Goal: Task Accomplishment & Management: Use online tool/utility

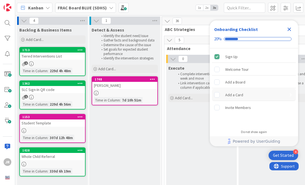
click at [251, 94] on div "Add a Card" at bounding box center [254, 95] width 84 height 12
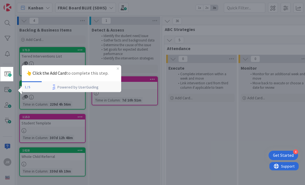
click at [43, 131] on div at bounding box center [159, 92] width 292 height 185
click at [5, 74] on span at bounding box center [7, 74] width 11 height 11
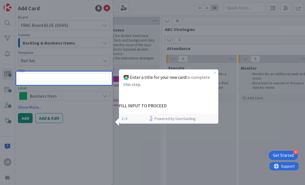
click at [142, 50] on div at bounding box center [209, 92] width 194 height 185
click at [108, 7] on div at bounding box center [64, 36] width 96 height 72
click at [27, 118] on div at bounding box center [64, 135] width 96 height 100
click at [9, 75] on div at bounding box center [8, 92] width 16 height 185
click at [9, 95] on div at bounding box center [8, 92] width 16 height 185
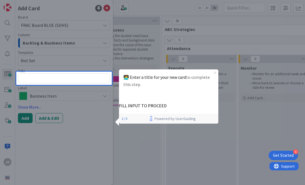
click at [216, 72] on icon "Close Preview" at bounding box center [215, 73] width 2 height 2
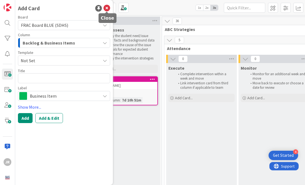
click at [108, 9] on icon at bounding box center [107, 8] width 7 height 7
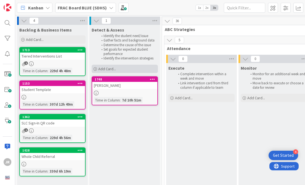
click at [106, 69] on span "Add Card..." at bounding box center [107, 68] width 18 height 5
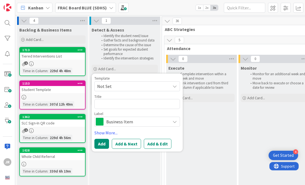
click at [112, 121] on span "Business Item" at bounding box center [136, 122] width 61 height 8
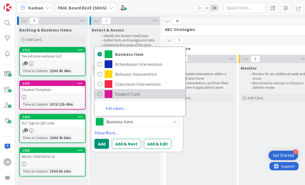
click at [113, 97] on link "Student Card" at bounding box center [140, 94] width 91 height 10
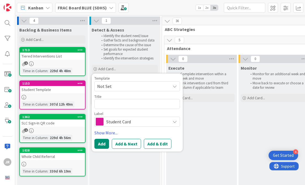
click at [116, 88] on span "Not Set" at bounding box center [131, 86] width 69 height 7
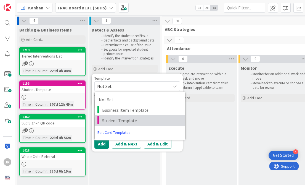
click at [115, 117] on span "Student Template" at bounding box center [141, 120] width 79 height 7
type textarea "x"
type textarea "Student Template"
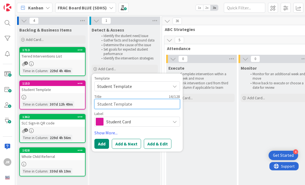
click at [132, 103] on textarea "Student Template" at bounding box center [138, 104] width 86 height 10
type textarea "x"
type textarea "Student Templat"
type textarea "x"
type textarea "Student Templa"
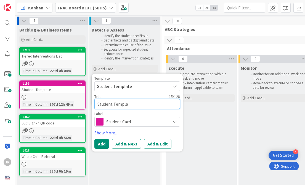
type textarea "x"
type textarea "Student Templ"
type textarea "x"
type textarea "Student Temp"
type textarea "x"
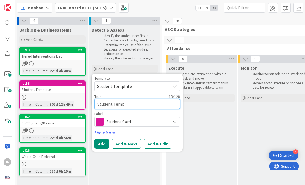
type textarea "Student Tem"
type textarea "x"
type textarea "Student Te"
type textarea "x"
type textarea "Student T"
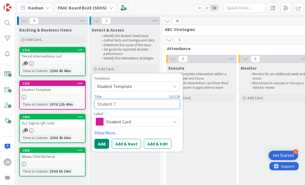
type textarea "x"
type textarea "Student"
type textarea "x"
type textarea "Student"
type textarea "x"
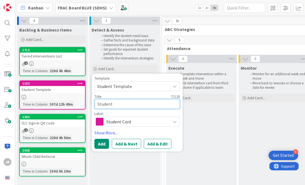
type textarea "Studen"
type textarea "x"
type textarea "Stude"
type textarea "x"
type textarea "Stud"
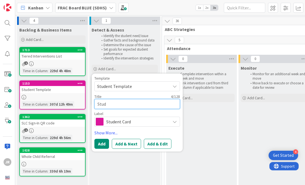
type textarea "x"
type textarea "Stu"
type textarea "x"
type textarea "St"
type textarea "x"
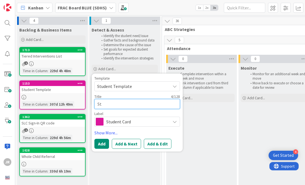
type textarea "S"
type textarea "x"
type textarea "B"
type textarea "x"
type textarea "Be"
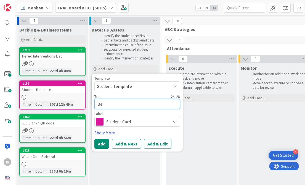
type textarea "x"
type textarea "Bel"
type textarea "x"
type textarea "Bell"
type textarea "x"
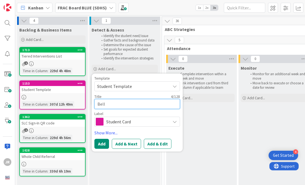
type textarea "Bella"
type textarea "x"
type textarea "Bella"
type textarea "x"
type textarea "Bella A"
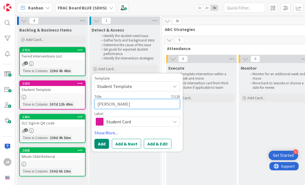
type textarea "x"
type textarea "Bella Ar"
type textarea "x"
type textarea "Bella Arb"
type textarea "x"
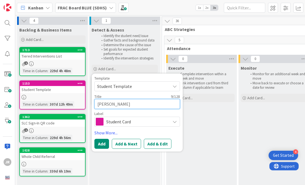
type textarea "Bella Arba"
type textarea "x"
type textarea "Bella Arbac"
type textarea "x"
type textarea "Bella Arbach"
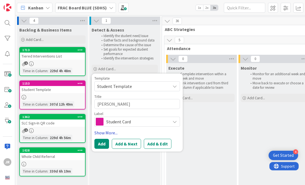
click at [106, 133] on link "Show More..." at bounding box center [138, 132] width 86 height 7
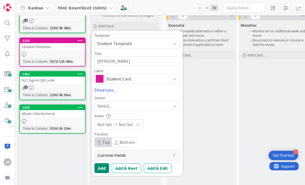
scroll to position [44, 0]
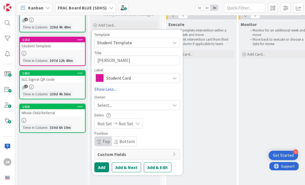
click at [145, 101] on div "Select..." at bounding box center [138, 105] width 86 height 10
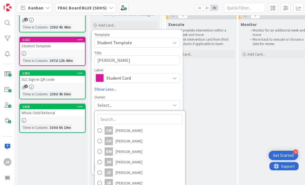
click at [145, 95] on div "Template Student Template Not Set Business Item Template Student Template Edit …" at bounding box center [138, 103] width 86 height 140
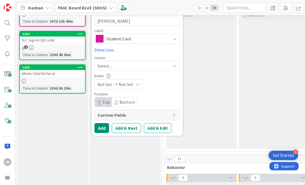
scroll to position [85, 0]
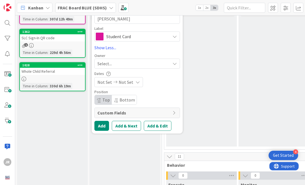
click at [151, 67] on div "Select..." at bounding box center [138, 64] width 86 height 10
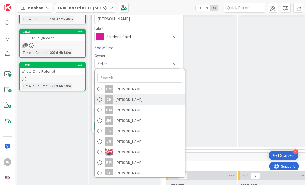
scroll to position [82, 0]
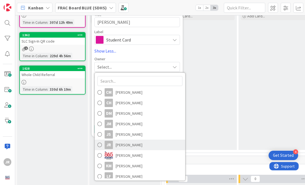
click at [135, 147] on link "JR Josh Rollins" at bounding box center [140, 145] width 91 height 11
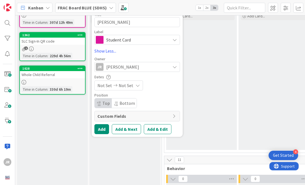
click at [117, 115] on span "Custom Fields" at bounding box center [134, 116] width 72 height 7
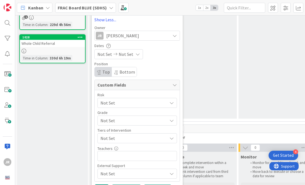
scroll to position [118, 0]
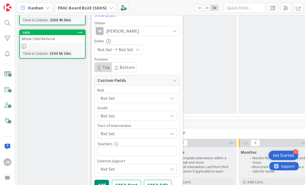
click at [133, 103] on div "Not Set" at bounding box center [138, 98] width 80 height 10
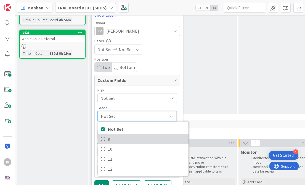
click at [125, 141] on span "9" at bounding box center [147, 139] width 78 height 8
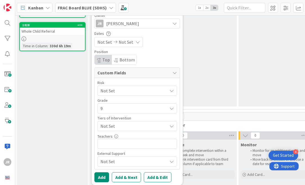
scroll to position [127, 0]
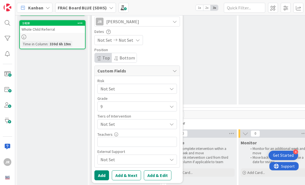
click at [137, 93] on span "Not Set" at bounding box center [133, 89] width 64 height 8
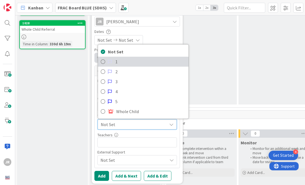
click at [132, 61] on span "1" at bounding box center [151, 61] width 70 height 8
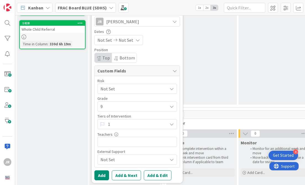
scroll to position [164, 0]
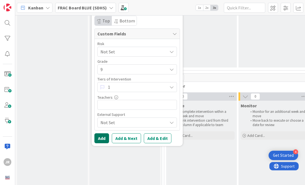
click at [106, 138] on button "Add" at bounding box center [102, 138] width 15 height 10
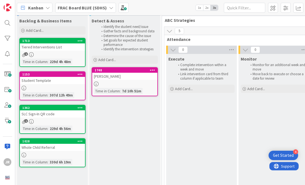
scroll to position [0, 0]
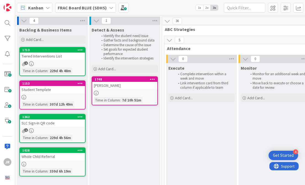
click at [102, 6] on b "FRAC Board BLUE (SDHS)" at bounding box center [82, 8] width 49 height 6
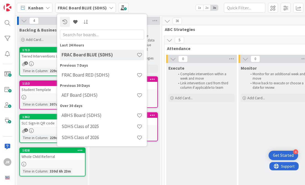
click at [96, 55] on h4 "FRAC Board BLUE (SDHS)" at bounding box center [99, 55] width 75 height 6
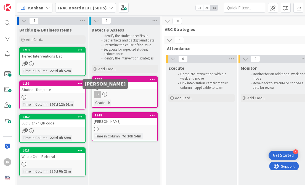
click at [101, 95] on div "JR" at bounding box center [97, 94] width 7 height 7
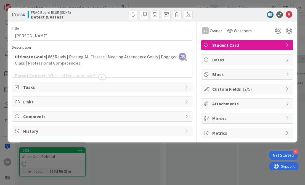
click at [96, 88] on span "Tasks" at bounding box center [103, 87] width 160 height 7
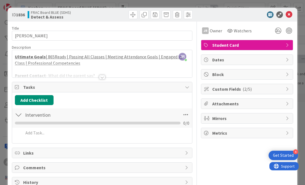
scroll to position [4, 0]
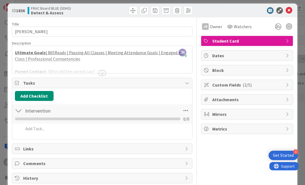
click at [20, 112] on div at bounding box center [18, 111] width 7 height 10
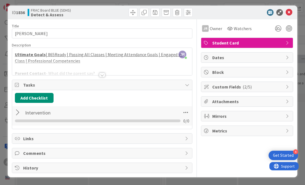
click at [21, 111] on div at bounding box center [18, 113] width 7 height 10
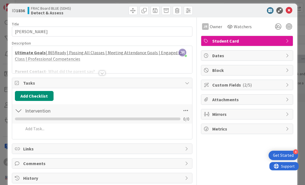
scroll to position [14, 0]
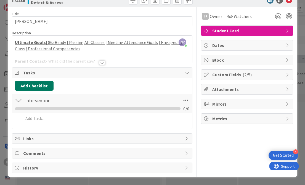
click at [36, 86] on button "Add Checklist" at bounding box center [34, 86] width 39 height 10
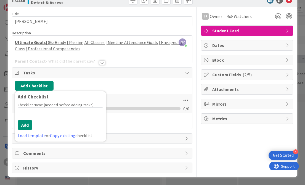
click at [65, 81] on div "Add Checklist Add Checklist Checklist Name (needed before adding tasks) 0 / 64 …" at bounding box center [102, 86] width 175 height 10
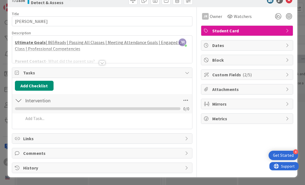
click at [21, 102] on div at bounding box center [18, 100] width 7 height 10
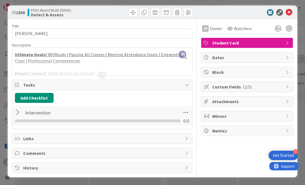
click at [21, 113] on div at bounding box center [18, 113] width 7 height 10
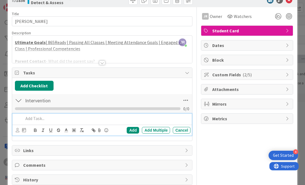
click at [25, 117] on p at bounding box center [105, 118] width 165 height 6
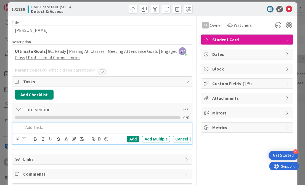
scroll to position [1, 0]
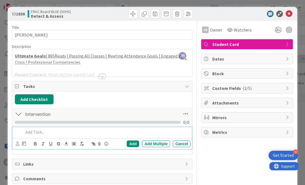
click at [54, 56] on div "JR Josh Rollins just joined Ultimate Goals | 865Ready | Passing All Classes | M…" at bounding box center [102, 62] width 181 height 27
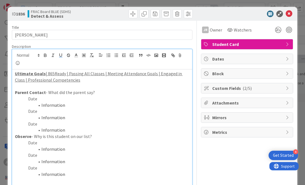
click at [59, 75] on u "| 865Ready | Passing All Classes | Meeting Attendance Goals | Engaged in Class …" at bounding box center [99, 77] width 168 height 12
click at [78, 74] on u "| 865Ready | Passing All Classes | Meeting Attendance Goals | Engaged in Class …" at bounding box center [99, 77] width 168 height 12
click at [58, 74] on u "| 865Ready | Passing All Classes | Meeting Attendance Goals | Engaged in Class …" at bounding box center [99, 77] width 168 height 12
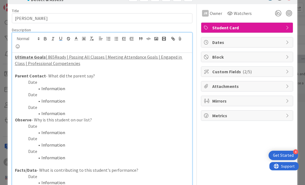
scroll to position [14, 0]
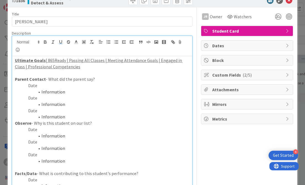
click at [38, 60] on u "Ultimate Goals" at bounding box center [30, 60] width 31 height 6
click at [54, 61] on u "| 865Ready | Passing All Classes | Meeting Attendance Goals | Engaged in Class …" at bounding box center [99, 63] width 168 height 12
click at [77, 62] on u "| 865Ready | Passing All Classes | Meeting Attendance Goals | Engaged in Class …" at bounding box center [99, 63] width 168 height 12
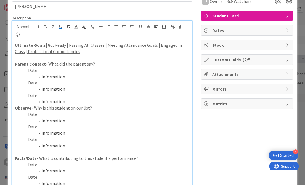
scroll to position [7, 0]
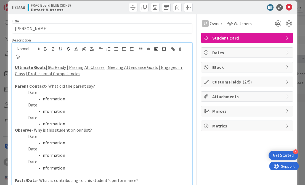
click at [92, 67] on u "| 865Ready | Passing All Classes | Meeting Attendance Goals | Engaged in Class …" at bounding box center [99, 70] width 168 height 12
click at [114, 70] on p "Ultimate Goals | 865Ready | Passing All Classes | Meeting Attendance Goals | En…" at bounding box center [102, 70] width 175 height 12
click at [134, 68] on u "| 865Ready | Passing All Classes | Meeting Attendance Goals | Engaged in Class …" at bounding box center [99, 70] width 168 height 12
click at [54, 73] on u "| 865Ready | Passing All Classes | Meeting Attendance Goals | Engaged in Class …" at bounding box center [99, 70] width 168 height 12
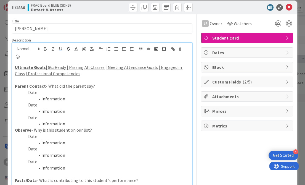
click at [54, 67] on u "| 865Ready | Passing All Classes | Meeting Attendance Goals | Engaged in Class …" at bounding box center [99, 70] width 168 height 12
click at [27, 68] on u "Ultimate Goals" at bounding box center [30, 67] width 31 height 6
click at [45, 89] on p "Date" at bounding box center [102, 92] width 175 height 6
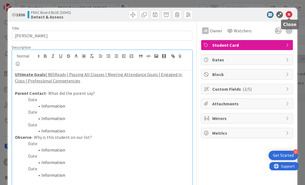
click at [292, 14] on icon at bounding box center [289, 14] width 7 height 7
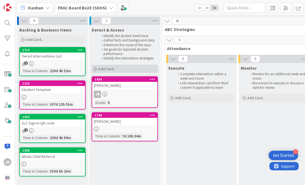
click at [113, 68] on span "Add Card..." at bounding box center [107, 68] width 18 height 5
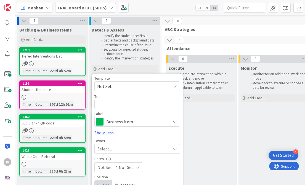
click at [112, 87] on span "Not Set" at bounding box center [131, 86] width 69 height 7
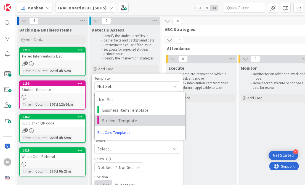
click at [112, 118] on span "Student Template" at bounding box center [141, 120] width 79 height 7
type textarea "x"
type textarea "Student Template"
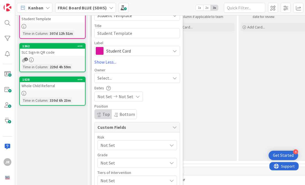
scroll to position [37, 0]
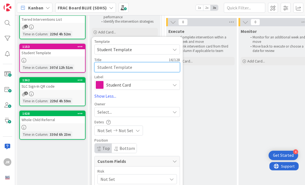
drag, startPoint x: 135, startPoint y: 67, endPoint x: 86, endPoint y: 61, distance: 49.5
type textarea "x"
type textarea "G"
type textarea "x"
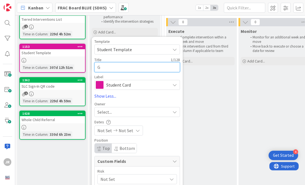
type textarea "Gh"
type textarea "x"
type textarea "Ghi"
type textarea "x"
type textarea "Ghil"
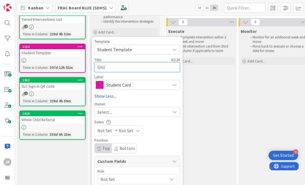
type textarea "x"
type textarea "Ghill"
type textarea "x"
type textarea "Ghilli"
type textarea "x"
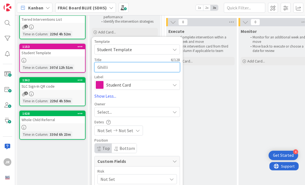
type textarea "Ghillia"
type textarea "x"
type textarea "Ghillian"
type textarea "x"
type textarea "Ghillian"
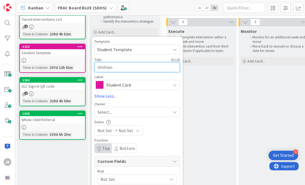
type textarea "x"
type textarea "Ghillian S"
type textarea "x"
type textarea "Ghillian Si"
type textarea "x"
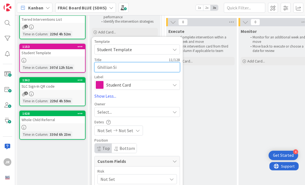
type textarea "Ghillian Sil"
type textarea "x"
type textarea "Ghillian Silv"
type textarea "x"
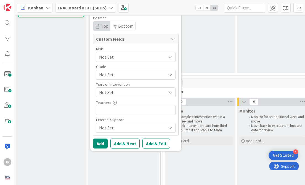
scroll to position [160, 1]
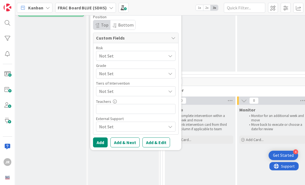
type textarea "Ghillian Silva"
click at [129, 57] on span "Not Set" at bounding box center [131, 56] width 64 height 8
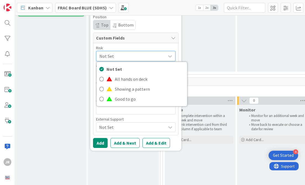
click at [129, 57] on span "Not Set" at bounding box center [132, 56] width 64 height 8
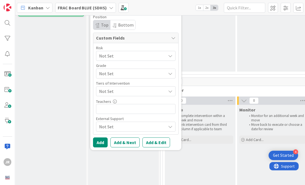
click at [130, 60] on span "Not Set" at bounding box center [131, 56] width 64 height 8
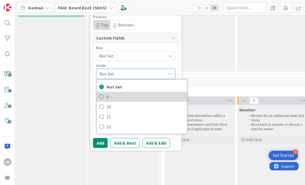
click at [130, 93] on span "9" at bounding box center [146, 97] width 78 height 8
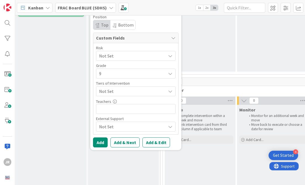
click at [130, 60] on span "Not Set" at bounding box center [131, 56] width 64 height 8
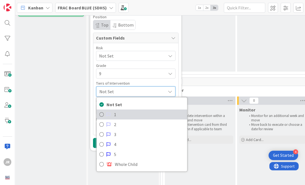
click at [129, 113] on span "1" at bounding box center [149, 114] width 70 height 8
type textarea "x"
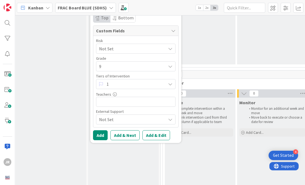
scroll to position [168, 1]
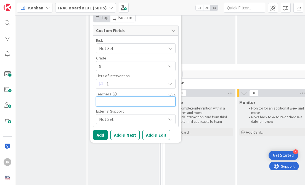
click at [132, 103] on input "text" at bounding box center [136, 101] width 80 height 10
click at [104, 133] on button "Add" at bounding box center [100, 135] width 15 height 10
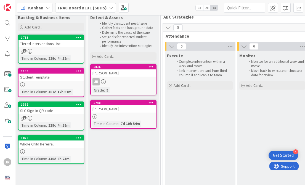
scroll to position [7, 1]
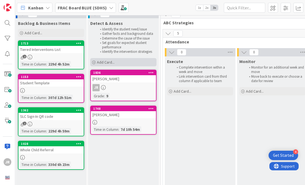
click at [109, 61] on span "Add Card..." at bounding box center [106, 62] width 18 height 5
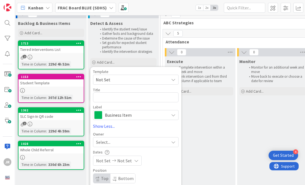
click at [114, 111] on div "Business Item" at bounding box center [136, 115] width 86 height 10
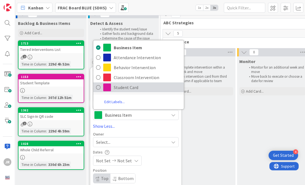
click at [121, 88] on span "Student Card" at bounding box center [147, 87] width 67 height 8
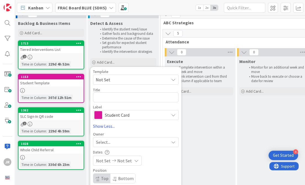
click at [121, 79] on span "Not Set" at bounding box center [130, 79] width 69 height 7
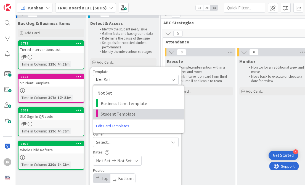
click at [120, 110] on span "Student Template" at bounding box center [140, 113] width 79 height 7
type textarea "x"
type textarea "Student Template"
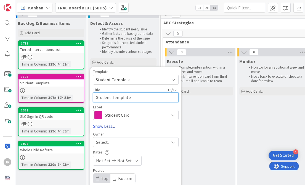
drag, startPoint x: 137, startPoint y: 97, endPoint x: 94, endPoint y: 95, distance: 42.9
click at [95, 96] on textarea "Student Template" at bounding box center [136, 97] width 86 height 10
type textarea "x"
type textarea "S"
type textarea "x"
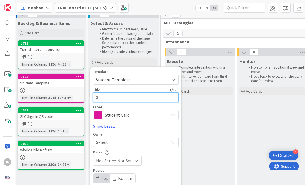
type textarea "Sh"
type textarea "x"
type textarea "Shi"
type textarea "x"
type textarea "Shil"
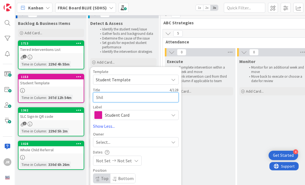
type textarea "x"
type textarea "Shilo"
type textarea "x"
type textarea "Shiloh"
type textarea "x"
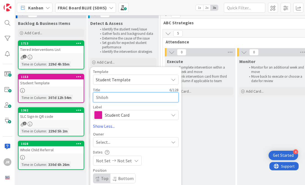
type textarea "Shiloh"
type textarea "x"
type textarea "Shiloh T"
type textarea "x"
type textarea "Shiloh Ta"
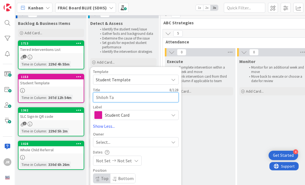
type textarea "x"
type textarea "Shiloh Tay"
type textarea "x"
type textarea "Shiloh Tayl"
type textarea "x"
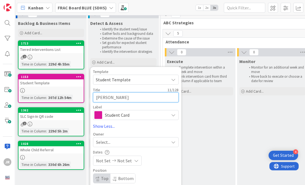
type textarea "Shiloh Taylo"
type textarea "x"
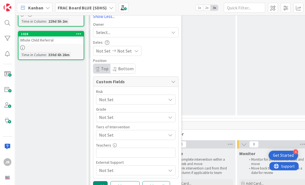
scroll to position [117, 1]
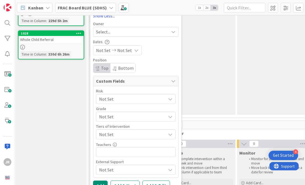
type textarea "Shiloh Taylor"
click at [132, 98] on span "Not Set" at bounding box center [131, 99] width 64 height 8
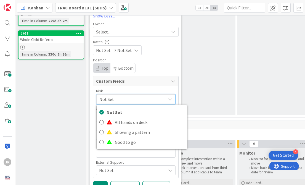
click at [132, 99] on span "Not Set" at bounding box center [132, 99] width 64 height 8
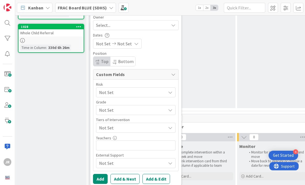
scroll to position [124, 1]
click at [132, 96] on span "Not Set" at bounding box center [131, 92] width 64 height 8
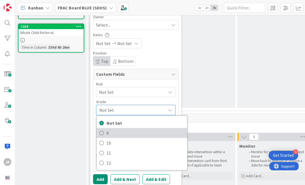
click at [132, 129] on span "9" at bounding box center [146, 133] width 78 height 8
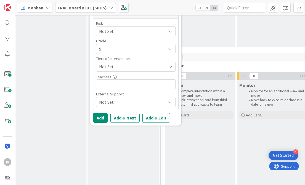
scroll to position [186, 1]
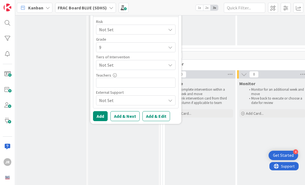
click at [132, 33] on span "Not Set" at bounding box center [131, 30] width 64 height 8
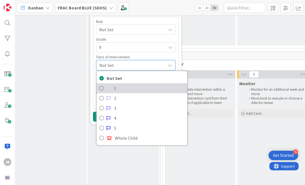
click at [128, 84] on span "1" at bounding box center [149, 88] width 70 height 8
type textarea "x"
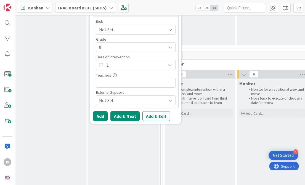
click at [117, 114] on button "Add & Next" at bounding box center [125, 116] width 29 height 10
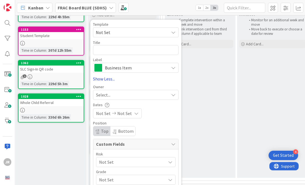
scroll to position [39, 1]
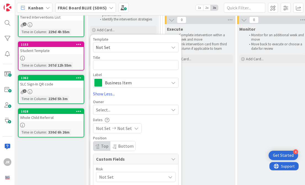
click at [127, 50] on span "Not Set" at bounding box center [130, 47] width 69 height 7
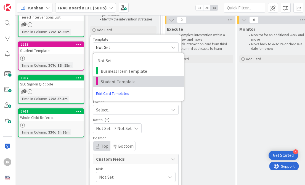
click at [126, 78] on span "Student Template" at bounding box center [140, 81] width 79 height 7
type textarea "x"
type textarea "Student Template"
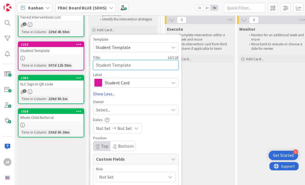
drag, startPoint x: 132, startPoint y: 65, endPoint x: 90, endPoint y: 57, distance: 42.8
click at [90, 57] on div "Template Student Template Not Set Business Item Template Student Template Edit …" at bounding box center [135, 153] width 91 height 237
type textarea "x"
type textarea "e"
type textarea "x"
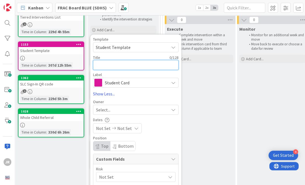
type textarea "B"
type textarea "x"
type textarea "Br"
type textarea "x"
type textarea "Bra"
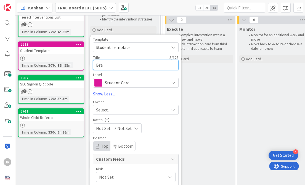
type textarea "x"
type textarea "Bray"
type textarea "x"
type textarea "Brayd"
type textarea "x"
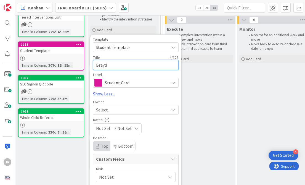
type textarea "Brayde"
type textarea "x"
type textarea "Brayden"
type textarea "x"
type textarea "Brayden"
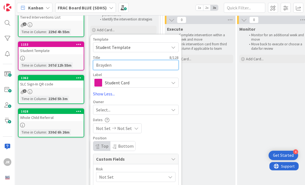
type textarea "x"
type textarea "Brayden G"
type textarea "x"
type textarea "Brayden Gr"
type textarea "x"
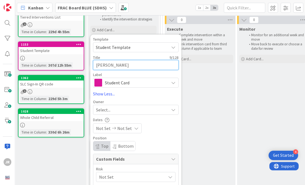
type textarea "Brayden Gre"
type textarea "x"
type textarea "Brayden Gree"
type textarea "x"
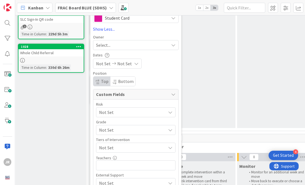
scroll to position [112, 1]
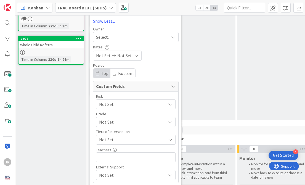
type textarea "Brayden Green"
click at [113, 108] on span "Not Set" at bounding box center [131, 104] width 64 height 8
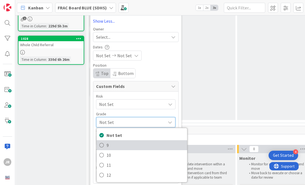
click at [115, 143] on span "9" at bounding box center [146, 145] width 78 height 8
type textarea "x"
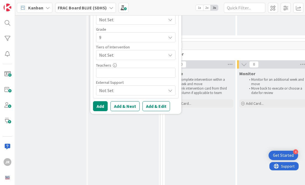
scroll to position [197, 1]
click at [102, 107] on button "Add" at bounding box center [100, 106] width 15 height 10
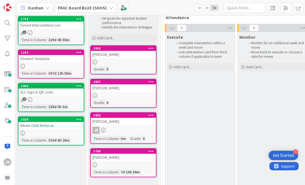
scroll to position [29, 1]
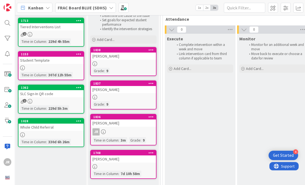
click at [149, 151] on icon at bounding box center [151, 153] width 5 height 4
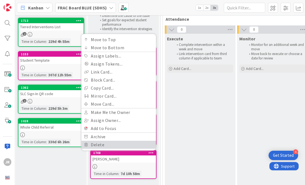
click at [144, 146] on link "Delete" at bounding box center [119, 145] width 75 height 8
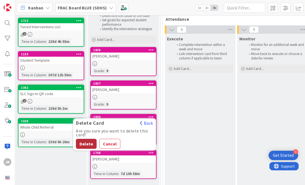
click at [83, 142] on button "Delete" at bounding box center [86, 144] width 21 height 10
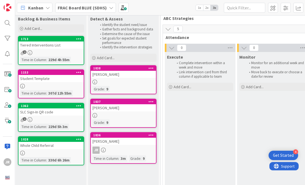
scroll to position [0, 1]
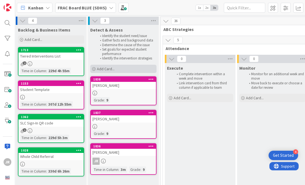
click at [111, 67] on span "Add Card..." at bounding box center [106, 68] width 18 height 5
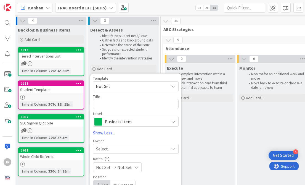
click at [112, 83] on span "Not Set" at bounding box center [130, 86] width 69 height 7
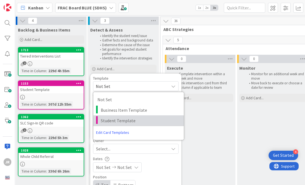
click at [115, 119] on span "Student Template" at bounding box center [140, 120] width 79 height 7
type textarea "x"
type textarea "Student Template"
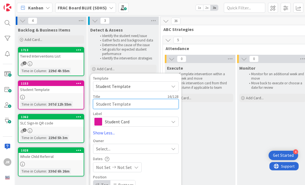
drag, startPoint x: 136, startPoint y: 104, endPoint x: 67, endPoint y: 100, distance: 69.0
type textarea "x"
type textarea "Student Templat"
type textarea "x"
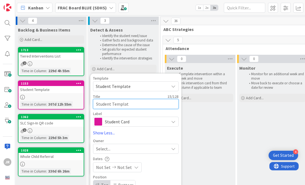
type textarea "Student Templa"
type textarea "x"
type textarea "Student Templ"
type textarea "x"
type textarea "Student Temp"
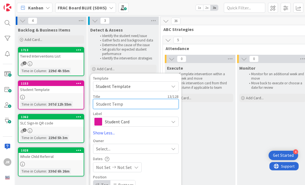
type textarea "x"
type textarea "Student Tem"
type textarea "x"
type textarea "Student Te"
type textarea "x"
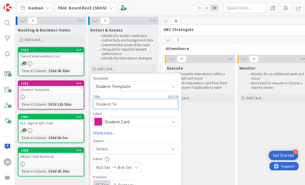
type textarea "Student T"
type textarea "x"
type textarea "Student"
type textarea "x"
type textarea "Student"
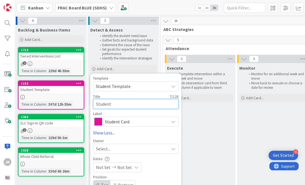
type textarea "x"
type textarea "Studen"
type textarea "x"
type textarea "Stude"
type textarea "x"
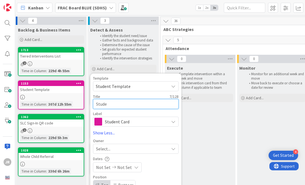
type textarea "Stud"
type textarea "x"
type textarea "Stu"
type textarea "x"
type textarea "St"
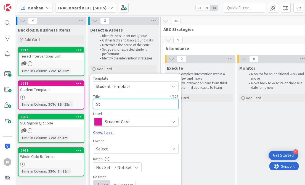
type textarea "x"
type textarea "S"
type textarea "x"
type textarea "M"
type textarea "x"
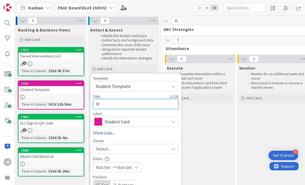
type textarea "Mi"
type textarea "x"
type textarea "Mic"
type textarea "x"
type textarea "Mich"
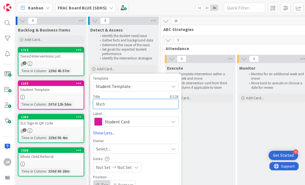
type textarea "x"
type textarea "Micha"
type textarea "x"
type textarea "Michael"
type textarea "x"
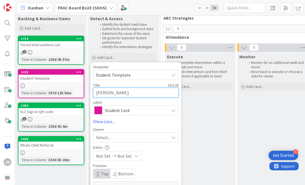
scroll to position [17, 1]
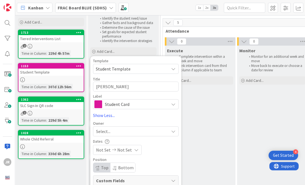
click at [118, 134] on div "Select..." at bounding box center [132, 131] width 73 height 7
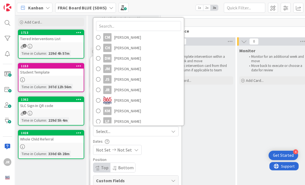
click at [118, 134] on div "Select..." at bounding box center [132, 131] width 73 height 7
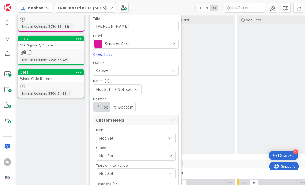
scroll to position [87, 1]
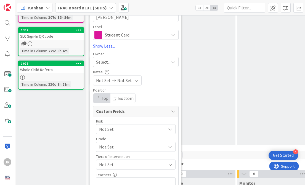
click at [116, 133] on span "Not Set" at bounding box center [131, 129] width 64 height 8
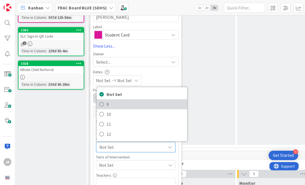
click at [104, 108] on icon at bounding box center [102, 104] width 4 height 8
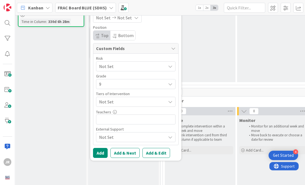
scroll to position [166, 1]
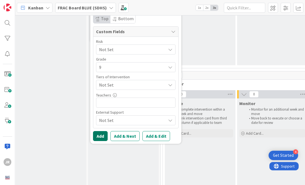
click at [103, 135] on button "Add" at bounding box center [100, 136] width 15 height 10
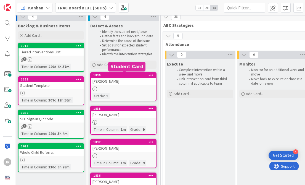
scroll to position [0, 1]
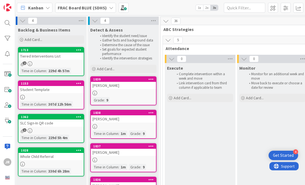
click at [171, 39] on button at bounding box center [168, 39] width 7 height 7
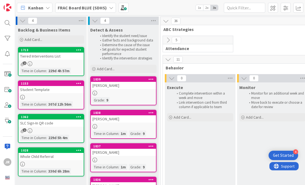
click at [169, 60] on icon at bounding box center [168, 59] width 6 height 6
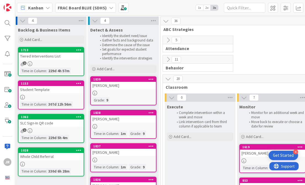
click at [182, 68] on span "Behavior" at bounding box center [196, 68] width 61 height 6
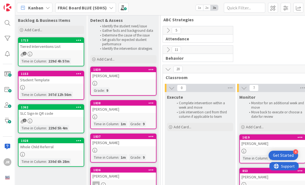
scroll to position [11, 1]
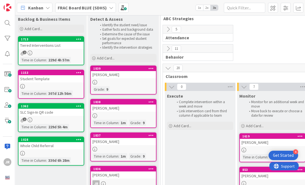
click at [173, 85] on icon at bounding box center [172, 87] width 6 height 6
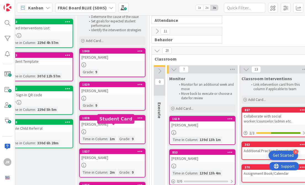
scroll to position [15, 12]
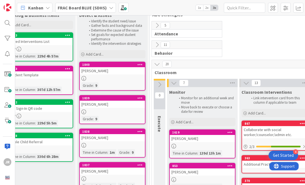
click at [112, 84] on div "Grade : 9" at bounding box center [113, 85] width 62 height 6
click at [118, 77] on div at bounding box center [112, 78] width 65 height 5
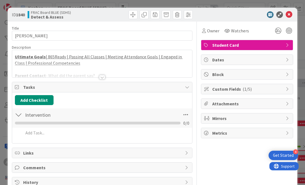
click at [101, 76] on div at bounding box center [102, 77] width 6 height 4
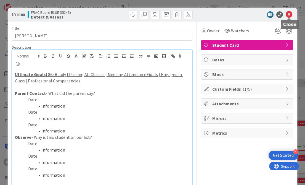
click at [292, 15] on icon at bounding box center [289, 14] width 7 height 7
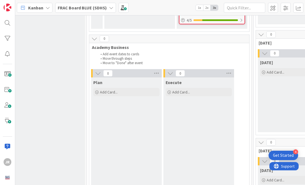
scroll to position [437, 86]
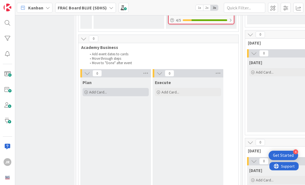
click at [116, 93] on div "Add Card..." at bounding box center [116, 92] width 66 height 8
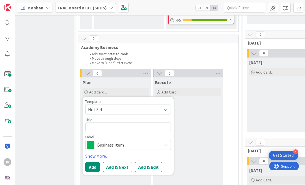
click at [122, 109] on span "Not Set" at bounding box center [122, 109] width 69 height 7
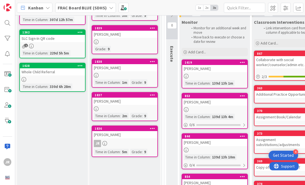
scroll to position [90, 0]
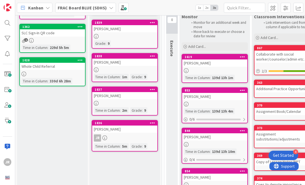
click at [150, 124] on icon at bounding box center [152, 123] width 5 height 4
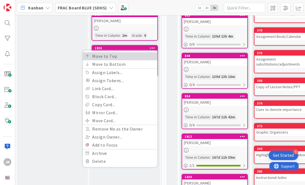
scroll to position [167, 0]
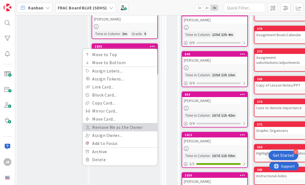
click at [139, 129] on link "Remove Me as the Owner" at bounding box center [120, 127] width 75 height 8
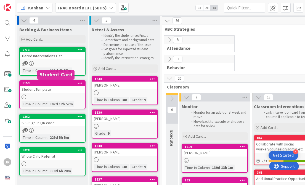
scroll to position [0, 0]
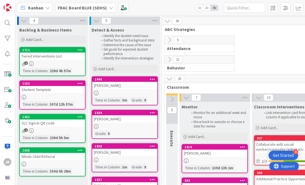
click at [104, 10] on span "FRAC Board BLUE (SDHS)" at bounding box center [82, 7] width 49 height 7
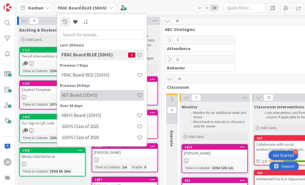
click at [86, 99] on div "AEF Board (SDHS)" at bounding box center [102, 95] width 84 height 11
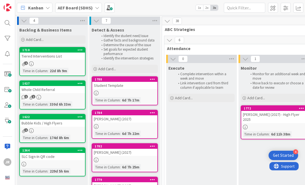
click at [87, 8] on b "AEF Board (SDHS)" at bounding box center [75, 8] width 35 height 6
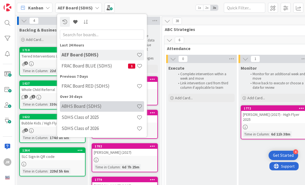
click at [83, 105] on h4 "ABHS Board (SDHS)" at bounding box center [99, 106] width 75 height 6
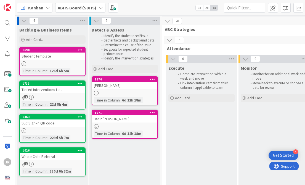
click at [96, 9] on div "ABHS Board (SDHS)" at bounding box center [80, 8] width 50 height 10
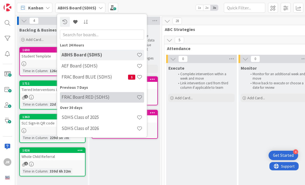
click at [91, 94] on h4 "FRAC Board RED (SDHS)" at bounding box center [99, 97] width 75 height 6
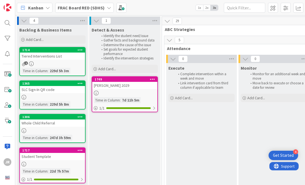
click at [96, 9] on b "FRAC Board RED (SDHS)" at bounding box center [81, 8] width 47 height 6
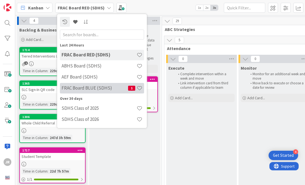
click at [87, 86] on h4 "FRAC Board BLUE (SDHS)" at bounding box center [95, 88] width 67 height 6
